Goal: Task Accomplishment & Management: Manage account settings

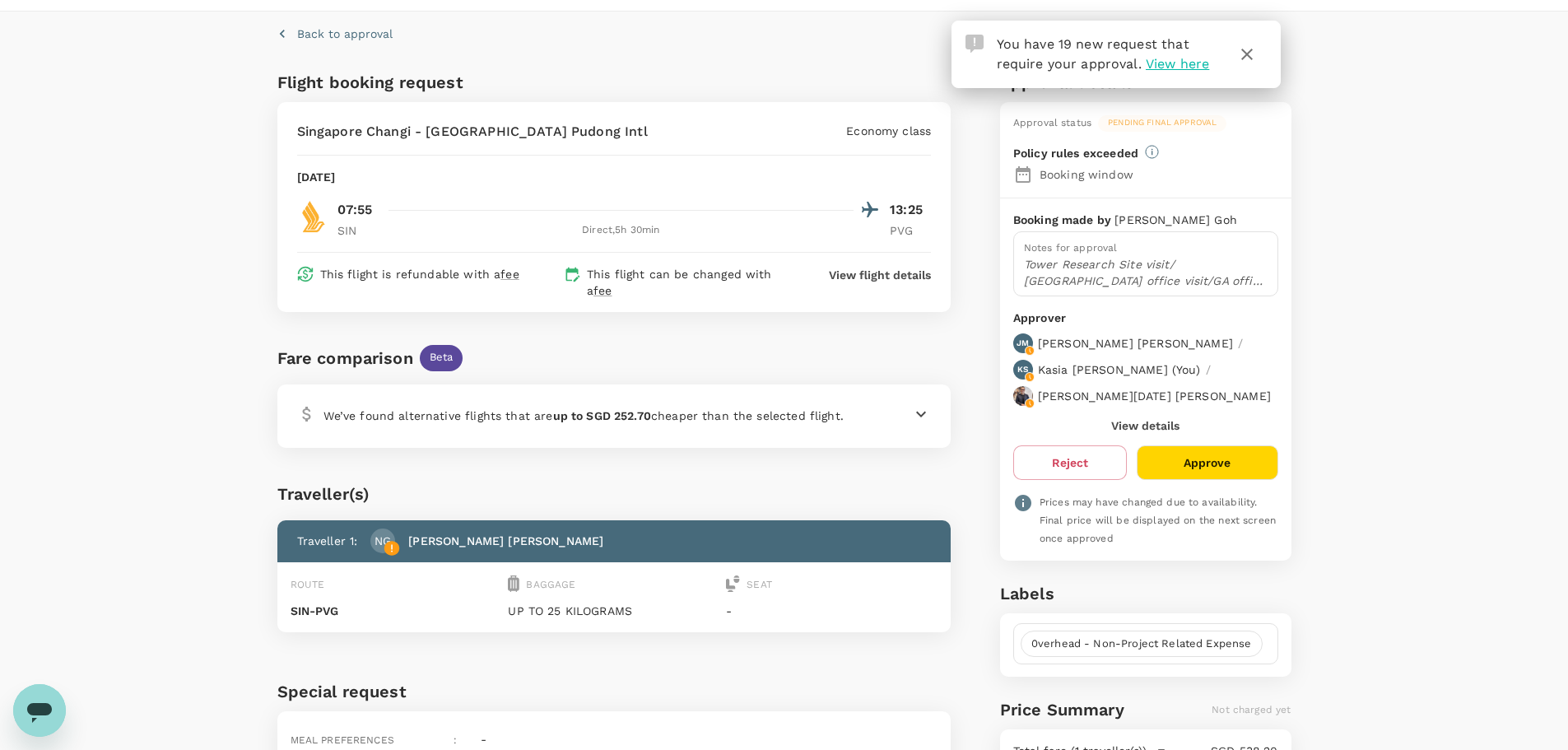
scroll to position [44, 0]
click at [1217, 446] on button "Approve" at bounding box center [1207, 463] width 141 height 34
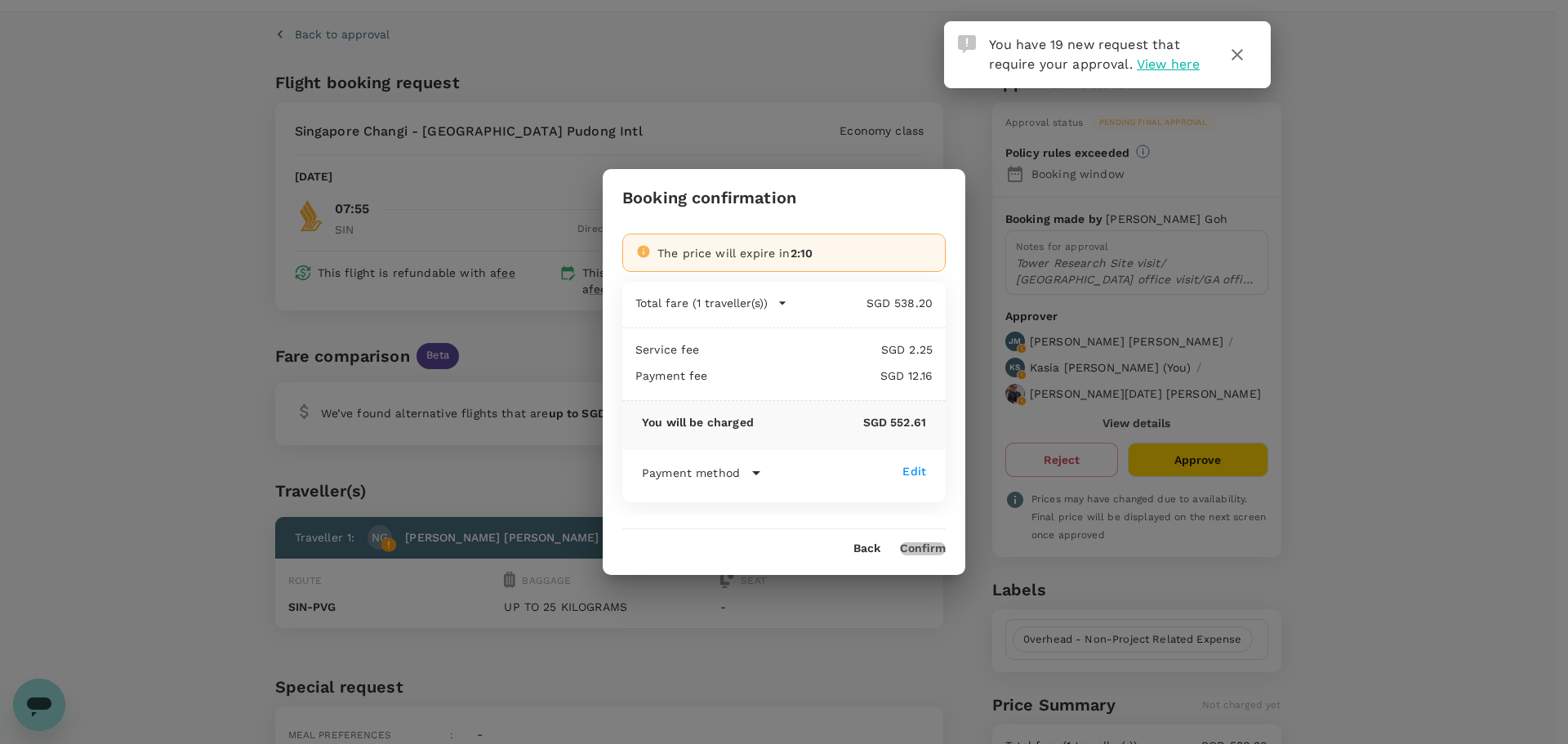
click at [940, 542] on button "Confirm" at bounding box center [923, 548] width 45 height 13
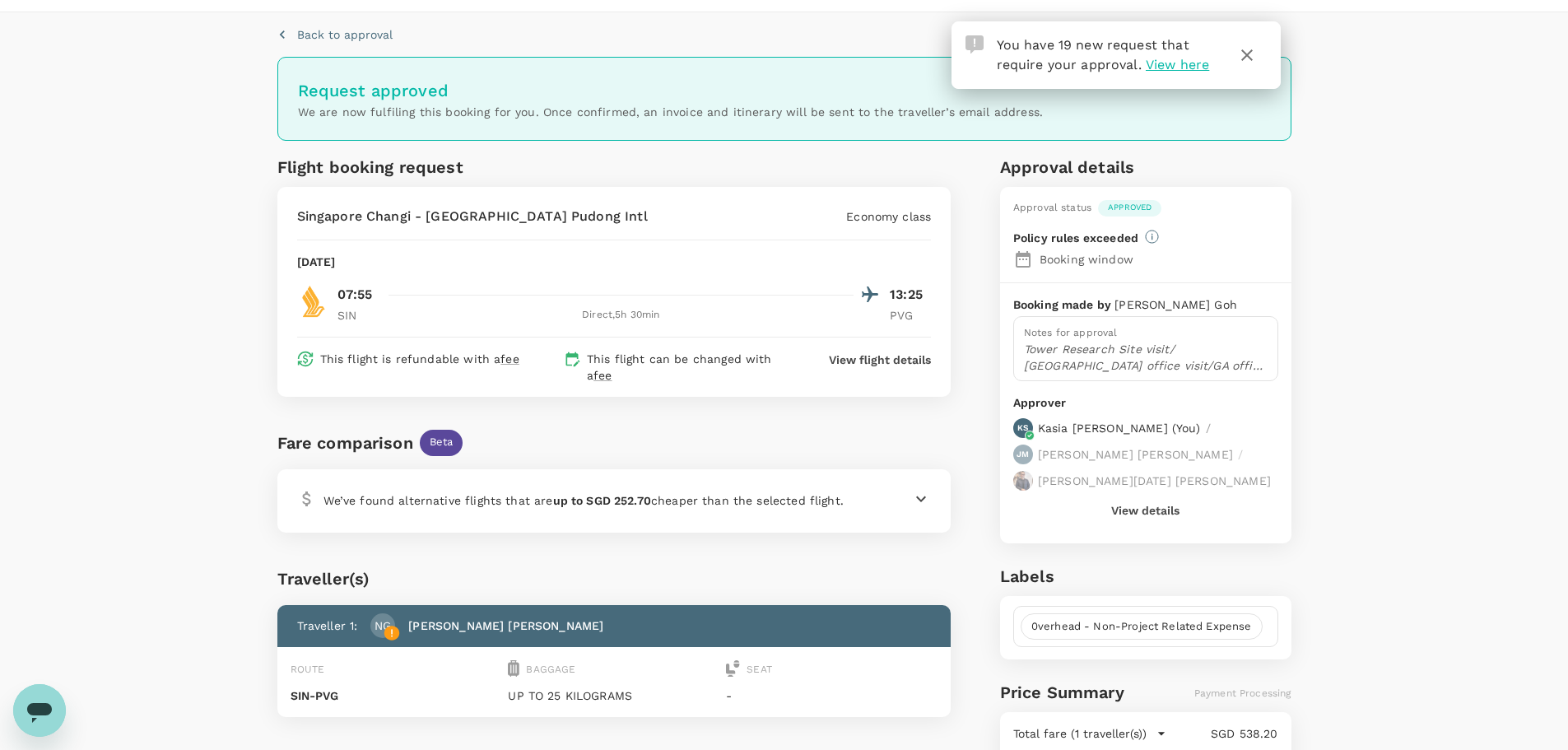
click at [350, 36] on p "Back to approval" at bounding box center [345, 34] width 95 height 16
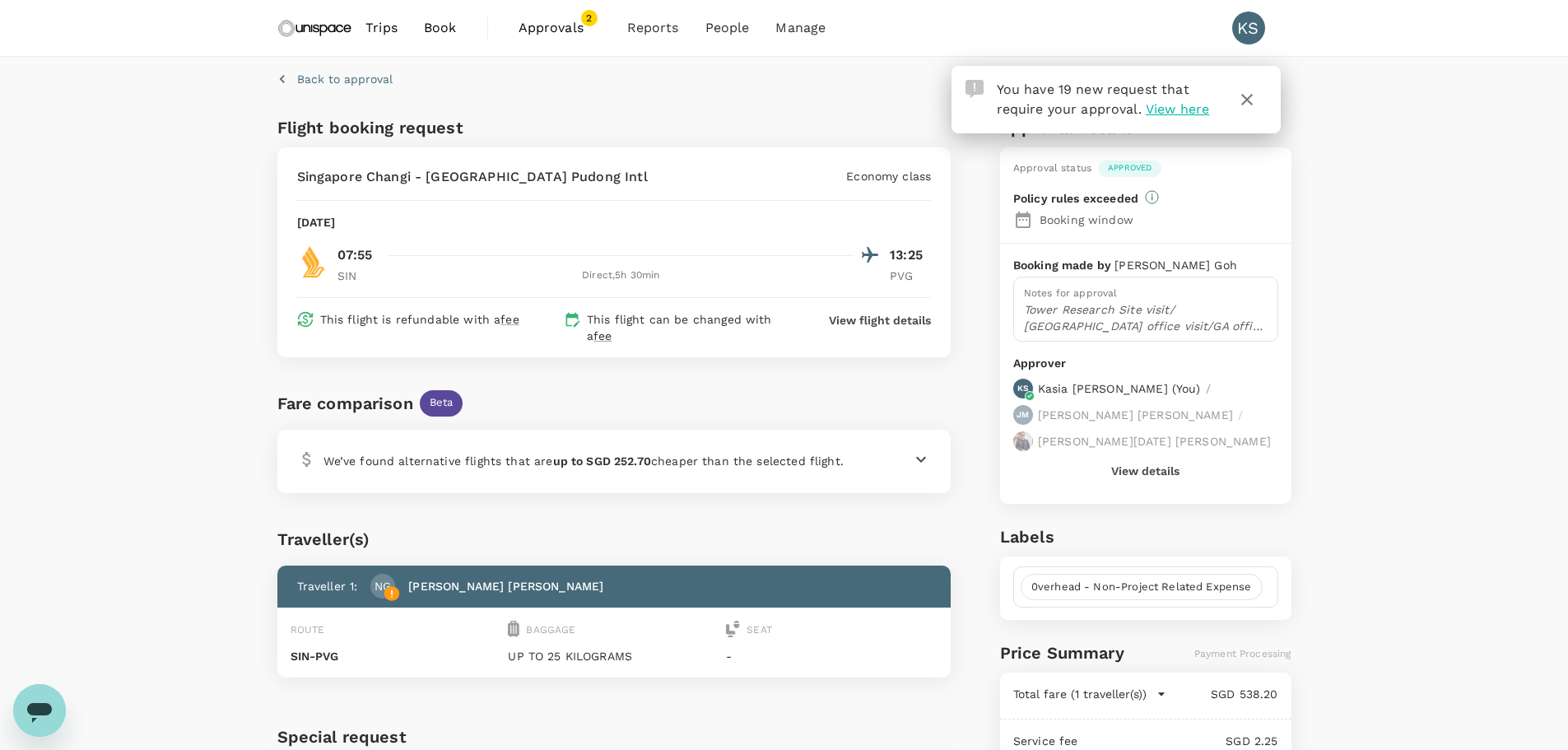
click at [582, 30] on span "Approvals" at bounding box center [560, 28] width 83 height 20
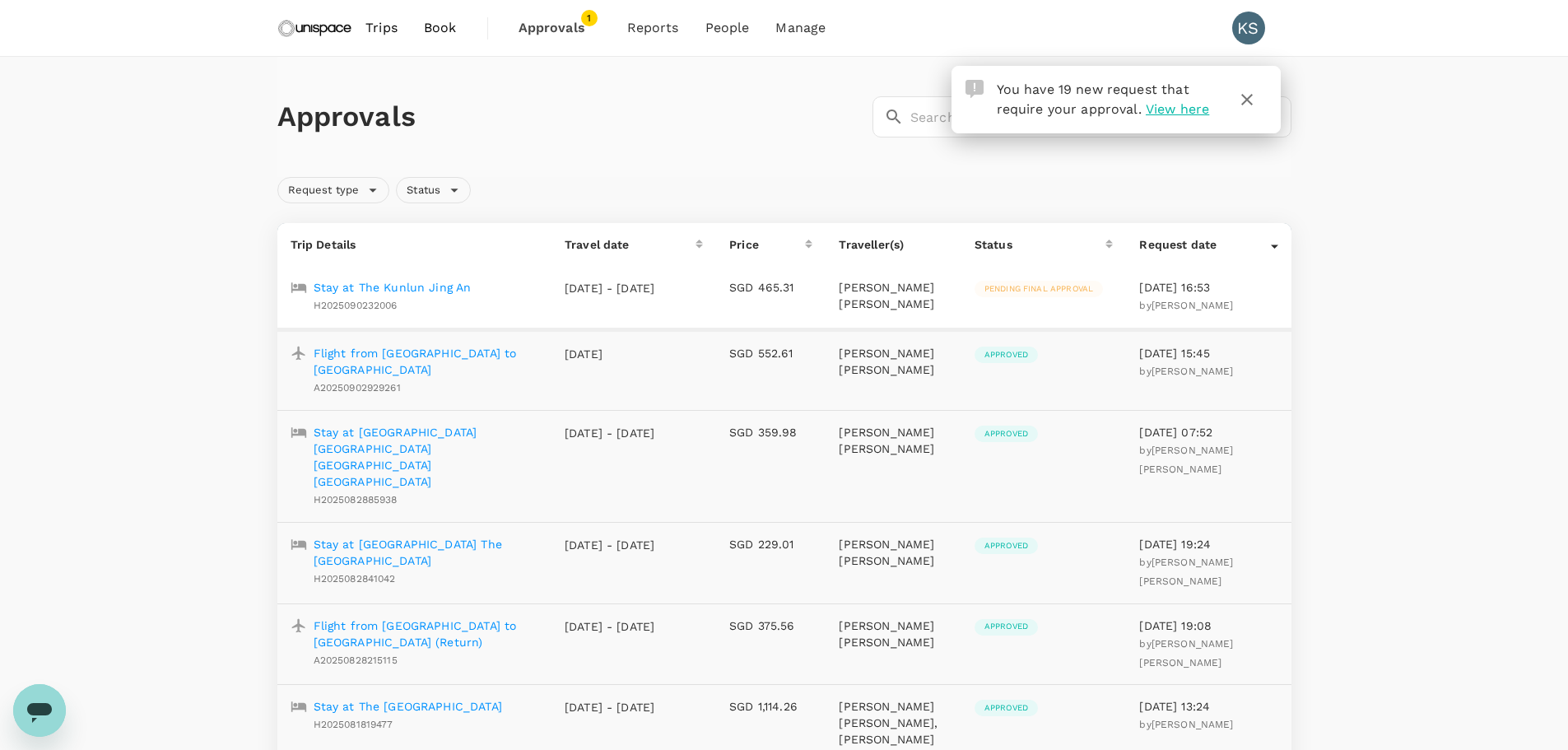
click at [398, 287] on p "Stay at The Kunlun Jing An" at bounding box center [393, 287] width 158 height 16
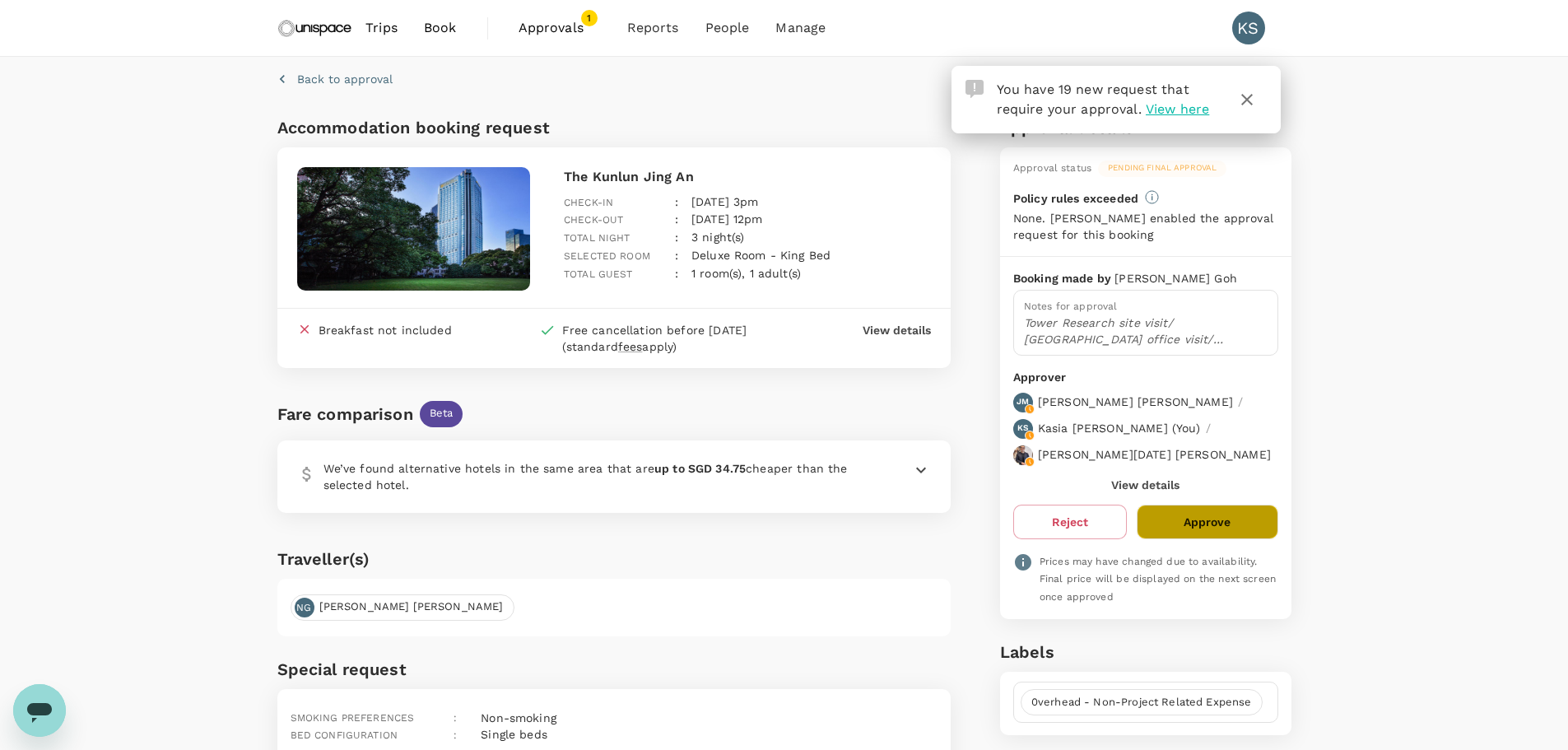
click at [1192, 505] on button "Approve" at bounding box center [1207, 522] width 141 height 34
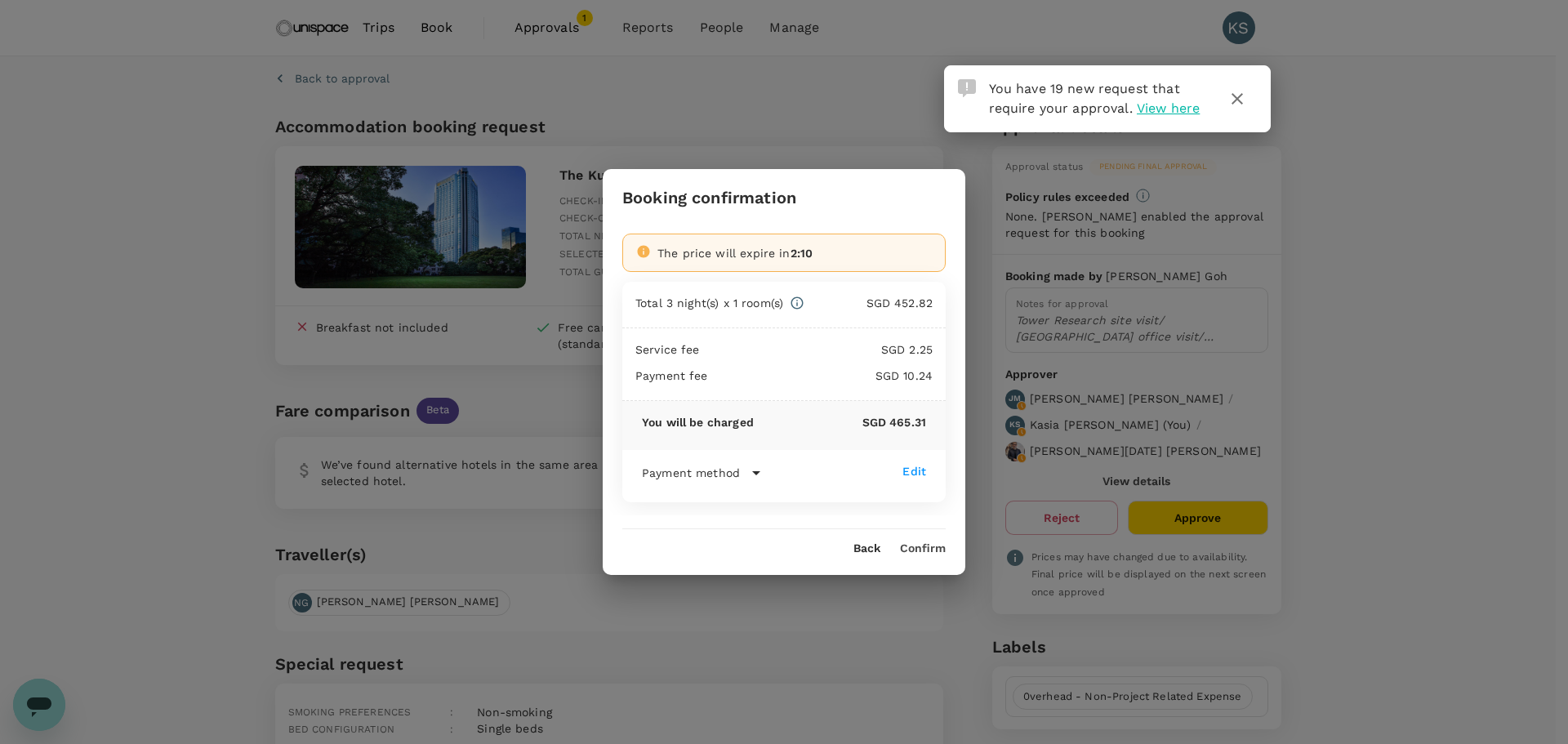
click at [927, 543] on button "Confirm" at bounding box center [923, 548] width 45 height 13
